Goal: Book appointment/travel/reservation

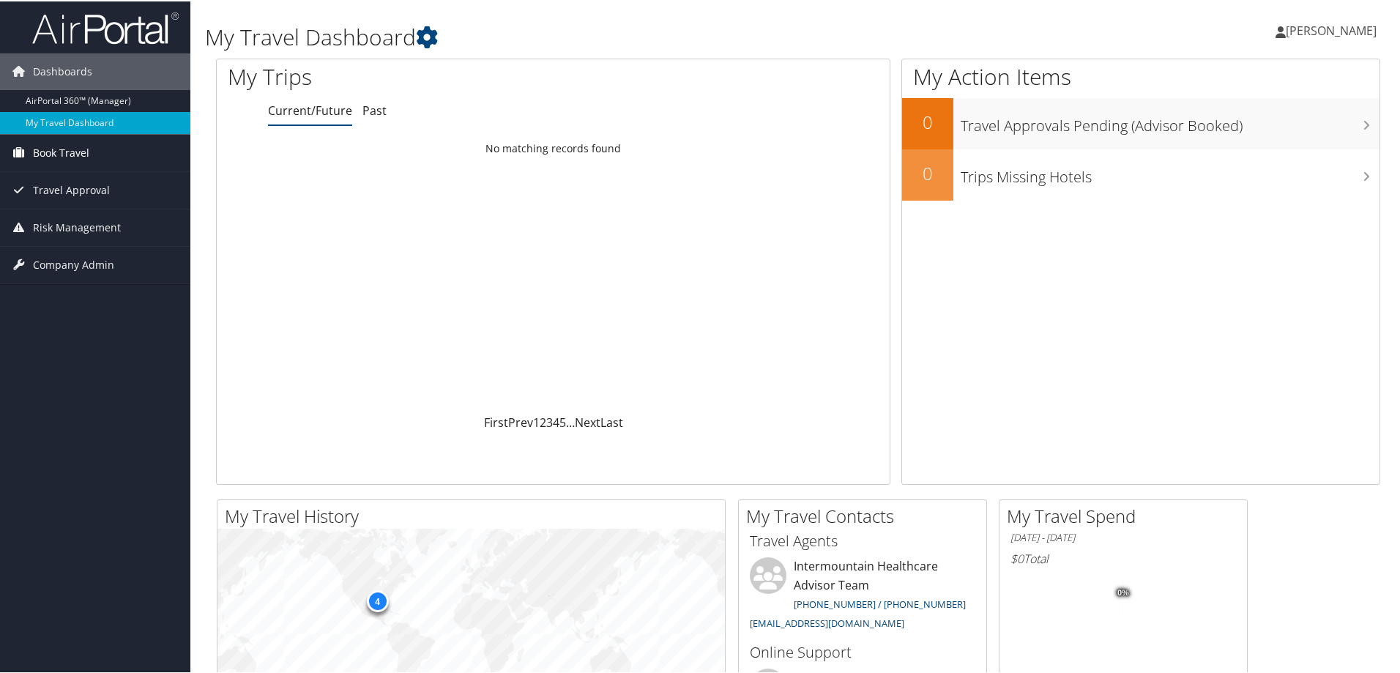
click at [65, 149] on span "Book Travel" at bounding box center [61, 151] width 56 height 37
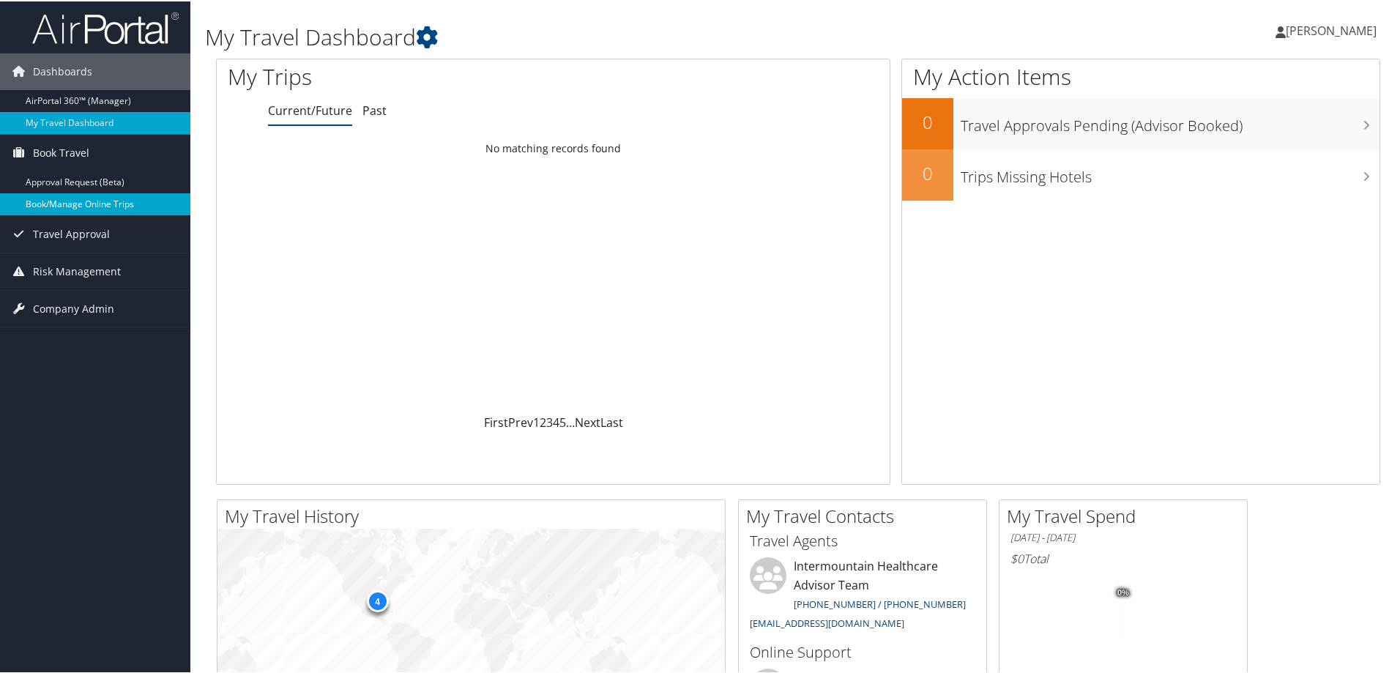
click at [70, 196] on link "Book/Manage Online Trips" at bounding box center [95, 203] width 190 height 22
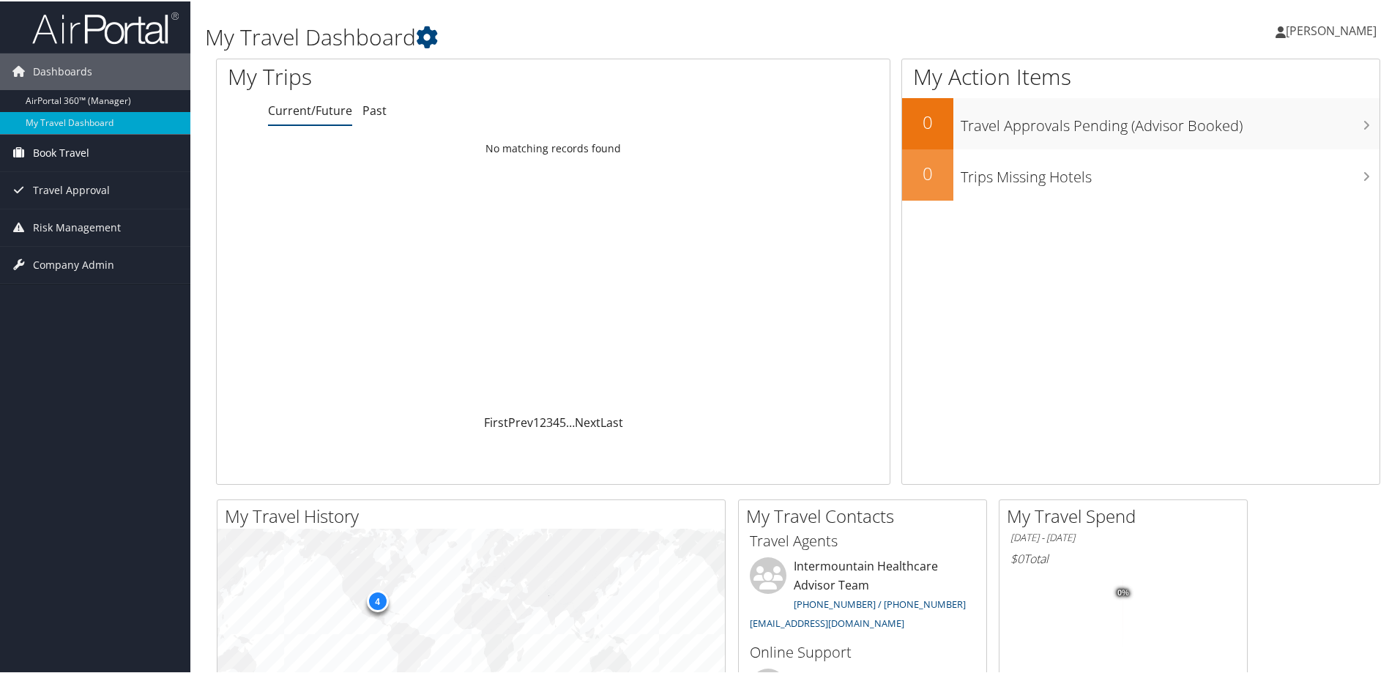
click at [55, 143] on span "Book Travel" at bounding box center [61, 151] width 56 height 37
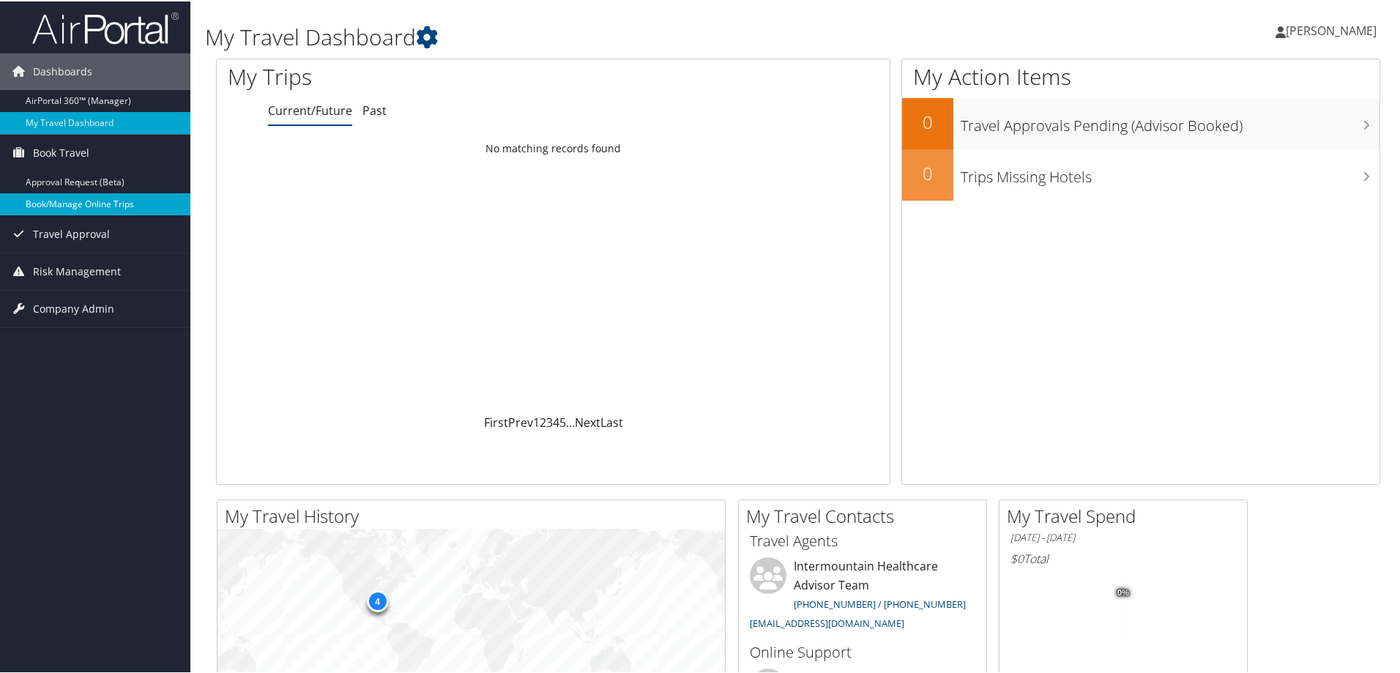
click at [72, 206] on link "Book/Manage Online Trips" at bounding box center [95, 203] width 190 height 22
click at [1311, 24] on span "[PERSON_NAME]" at bounding box center [1331, 29] width 91 height 16
click at [65, 149] on span "Book Travel" at bounding box center [61, 151] width 56 height 37
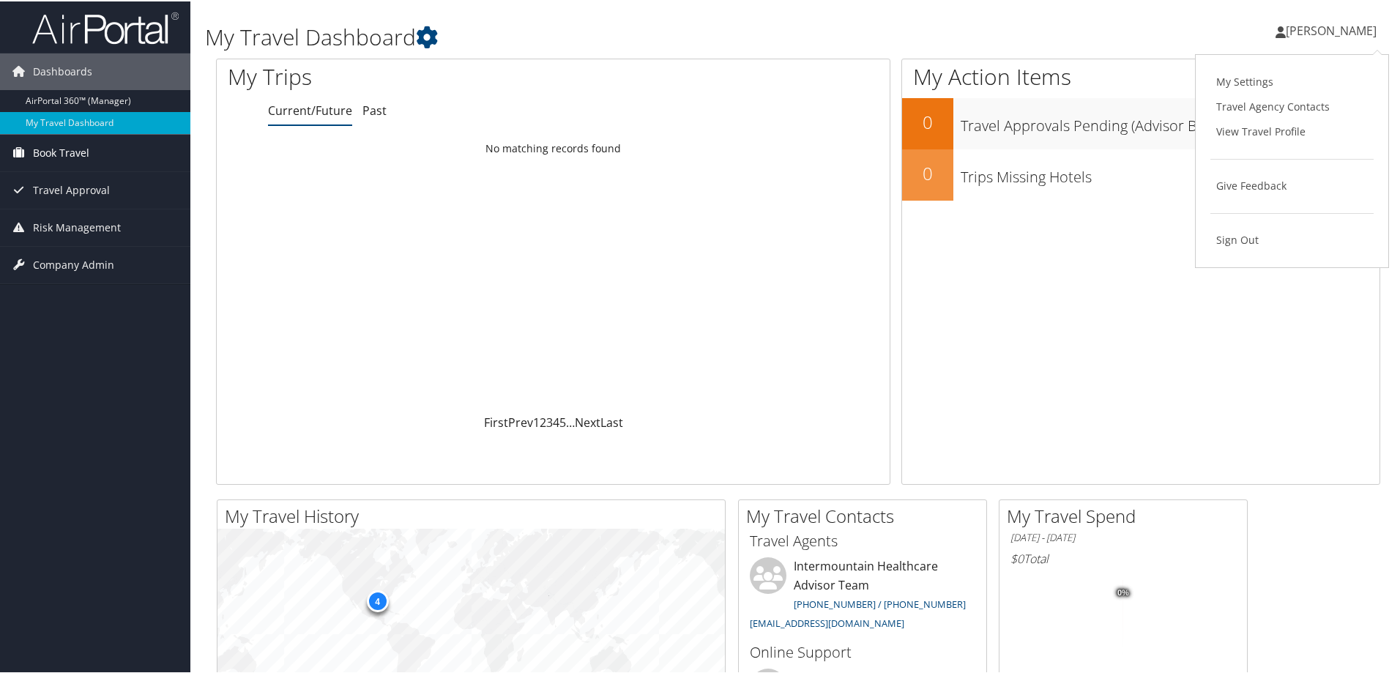
click at [63, 152] on span "Book Travel" at bounding box center [61, 151] width 56 height 37
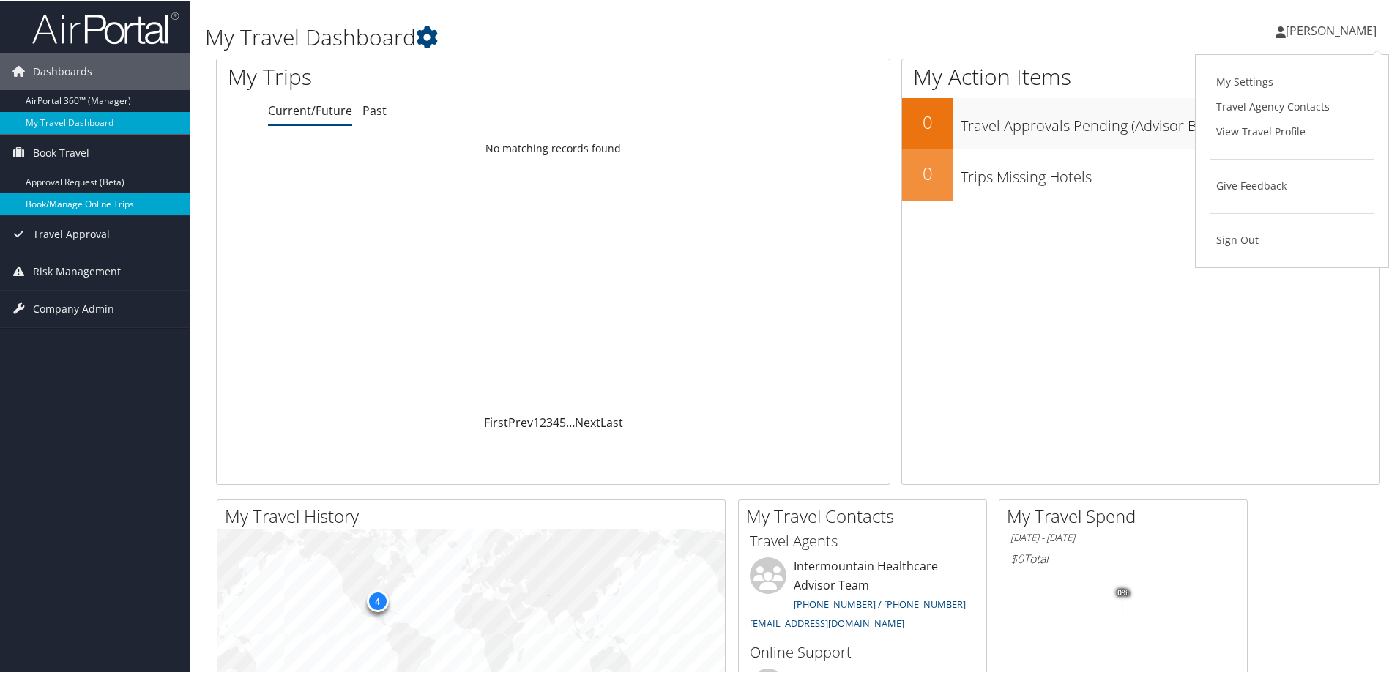
click at [75, 200] on link "Book/Manage Online Trips" at bounding box center [95, 203] width 190 height 22
